Goal: Transaction & Acquisition: Purchase product/service

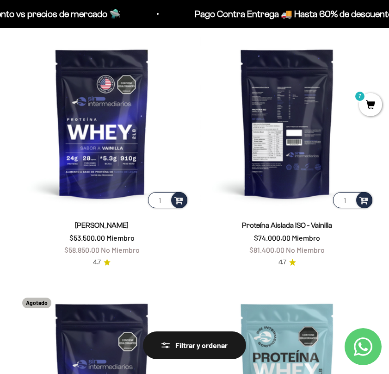
scroll to position [107, 0]
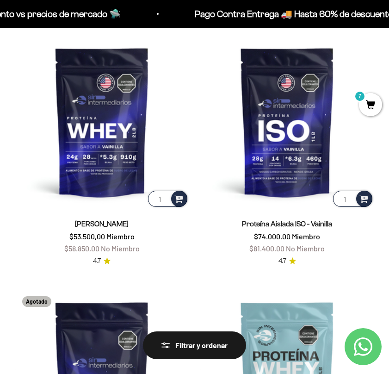
click at [371, 103] on span "7" at bounding box center [370, 104] width 23 height 23
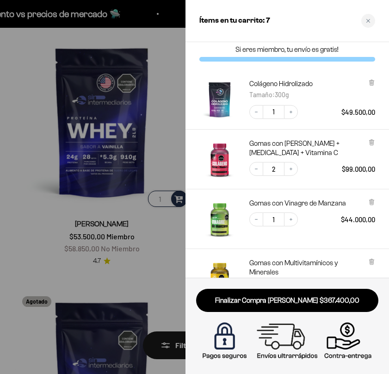
scroll to position [0, 0]
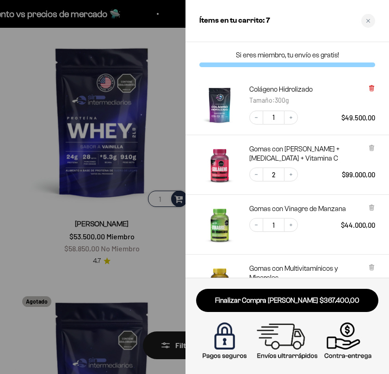
click at [372, 88] on icon at bounding box center [372, 87] width 2 height 5
click at [165, 116] on div at bounding box center [194, 187] width 389 height 374
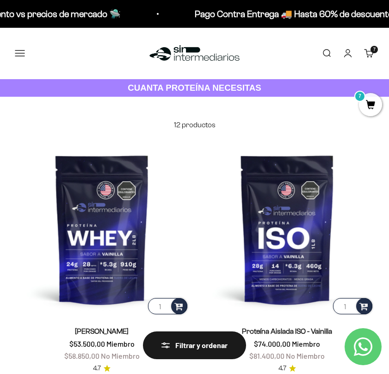
click at [349, 58] on link "Cuenta" at bounding box center [348, 53] width 10 height 10
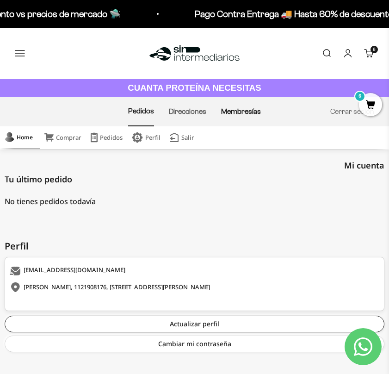
click at [232, 112] on link "Membresías" at bounding box center [241, 111] width 40 height 8
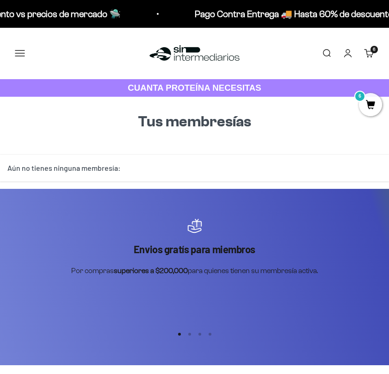
click at [165, 167] on div "Aún no tienes ninguna membresía:" at bounding box center [194, 168] width 389 height 27
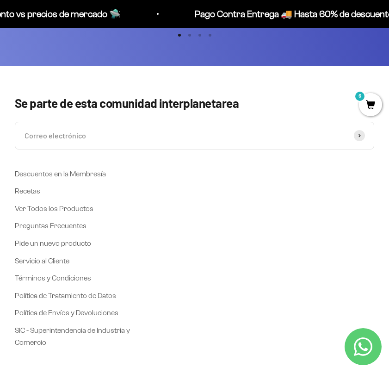
scroll to position [306, 0]
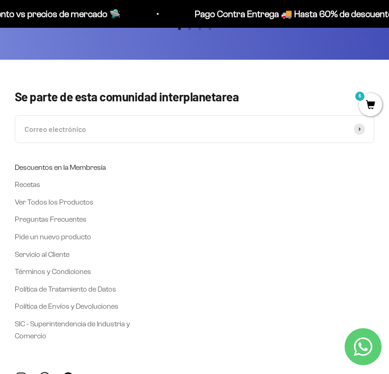
click at [68, 169] on link "Descuentos en la Membresía" at bounding box center [60, 168] width 91 height 12
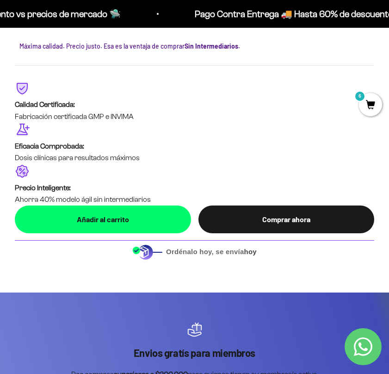
scroll to position [1618, 0]
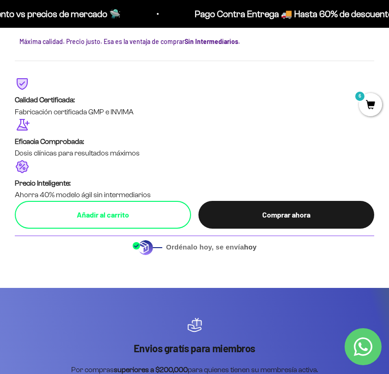
click at [112, 216] on div "Añadir al carrito" at bounding box center [102, 215] width 139 height 12
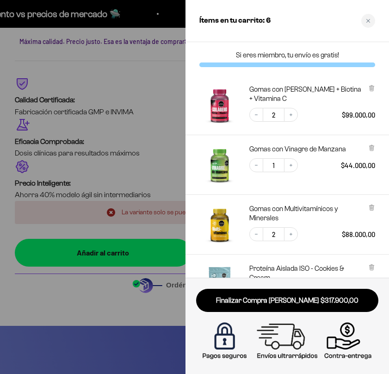
click at [161, 184] on div at bounding box center [194, 187] width 389 height 374
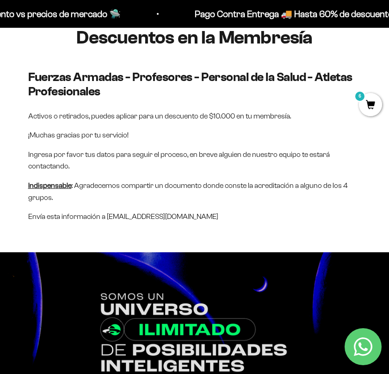
scroll to position [0, 0]
